Goal: Task Accomplishment & Management: Manage account settings

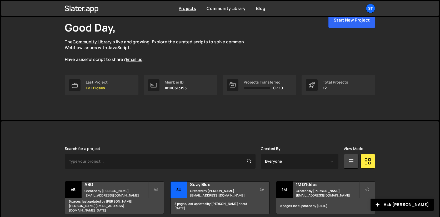
scroll to position [41, 0]
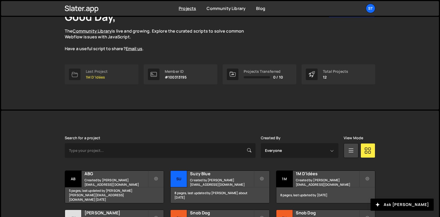
click at [93, 77] on p "1M D'Idées" at bounding box center [97, 77] width 22 height 4
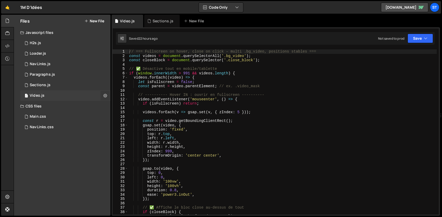
click at [103, 96] on button at bounding box center [104, 95] width 9 height 9
type input "Video"
radio input "true"
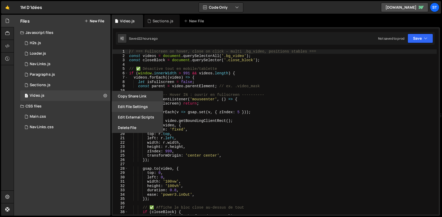
click at [142, 111] on button "Edit File Settings" at bounding box center [138, 107] width 52 height 11
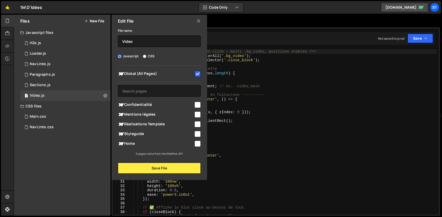
click at [198, 73] on input "checkbox" at bounding box center [197, 74] width 6 height 6
checkbox input "false"
click at [178, 168] on button "Save File" at bounding box center [159, 168] width 83 height 11
